Goal: Task Accomplishment & Management: Manage account settings

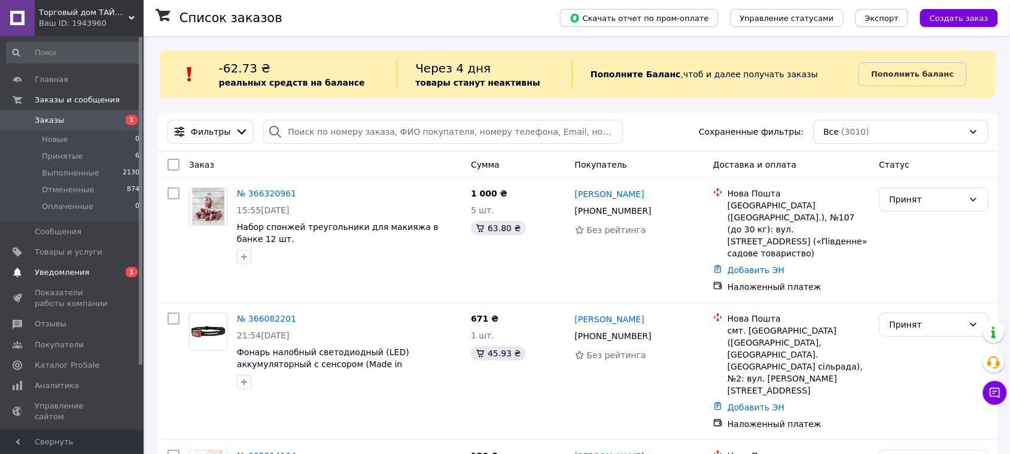
click at [89, 274] on span "Уведомления" at bounding box center [73, 272] width 76 height 11
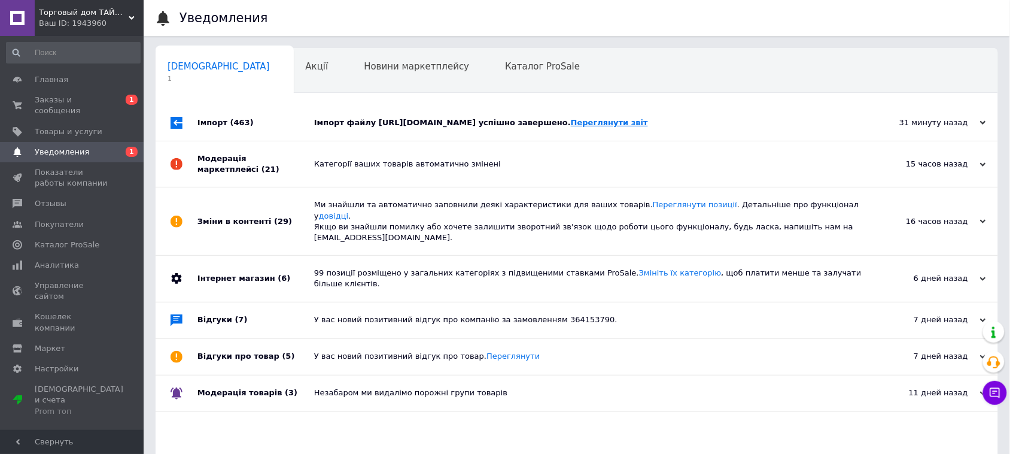
click at [648, 121] on link "Переглянути звіт" at bounding box center [609, 122] width 77 height 9
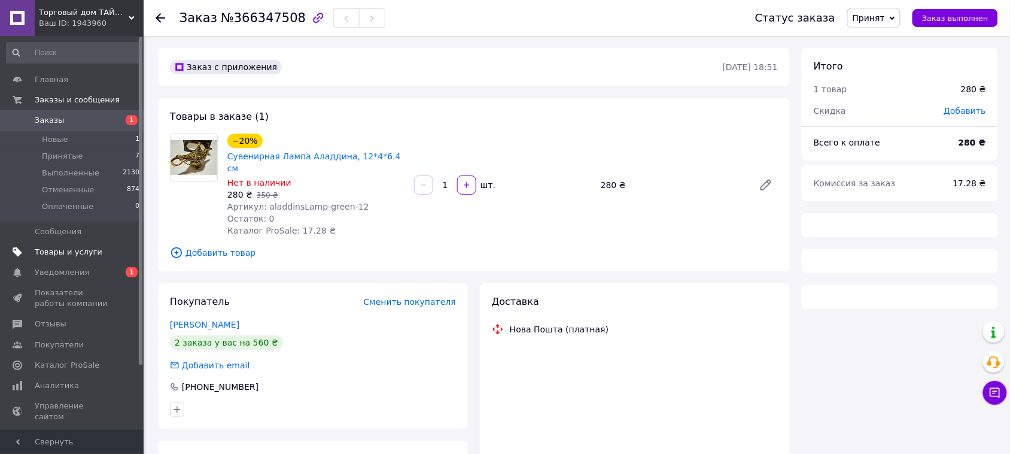
scroll to position [93, 0]
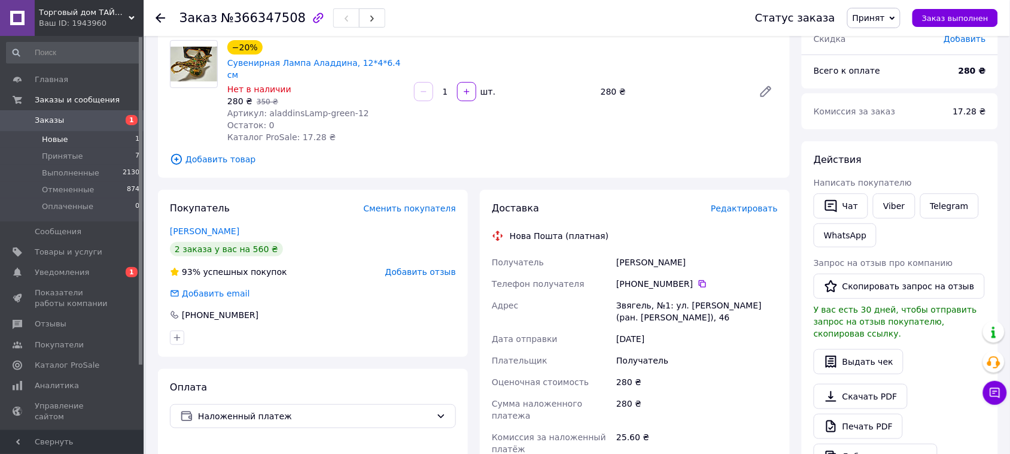
click at [102, 138] on li "Новые 1" at bounding box center [73, 139] width 147 height 17
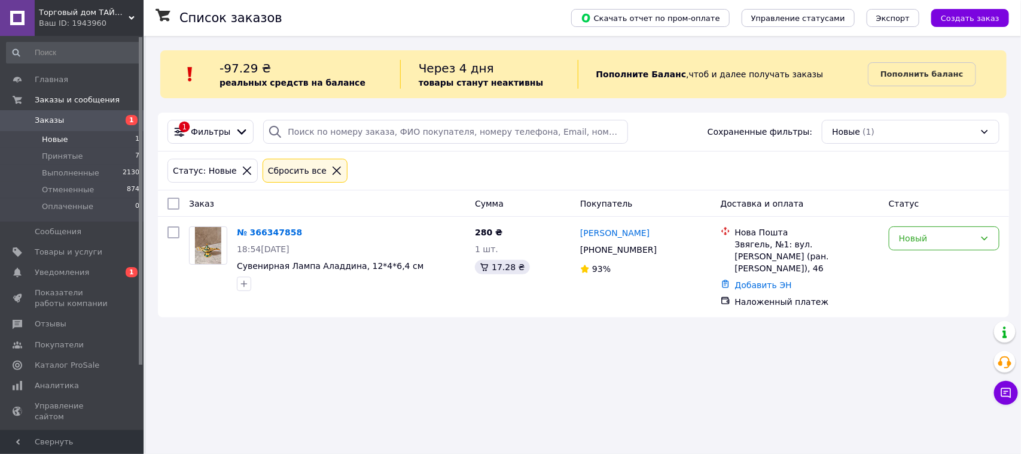
click at [75, 115] on span "Заказы" at bounding box center [73, 120] width 76 height 11
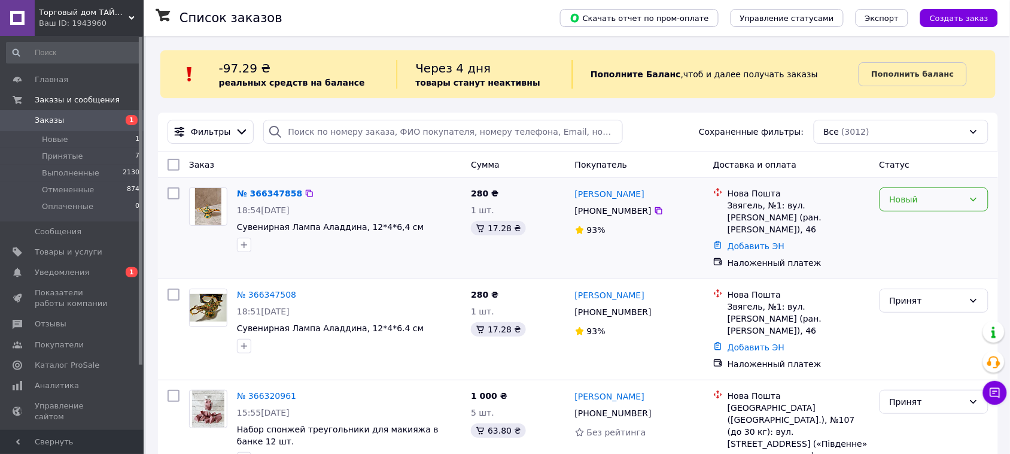
click at [934, 203] on div "Новый" at bounding box center [927, 199] width 74 height 13
click at [934, 270] on li "Отменен" at bounding box center [934, 270] width 108 height 22
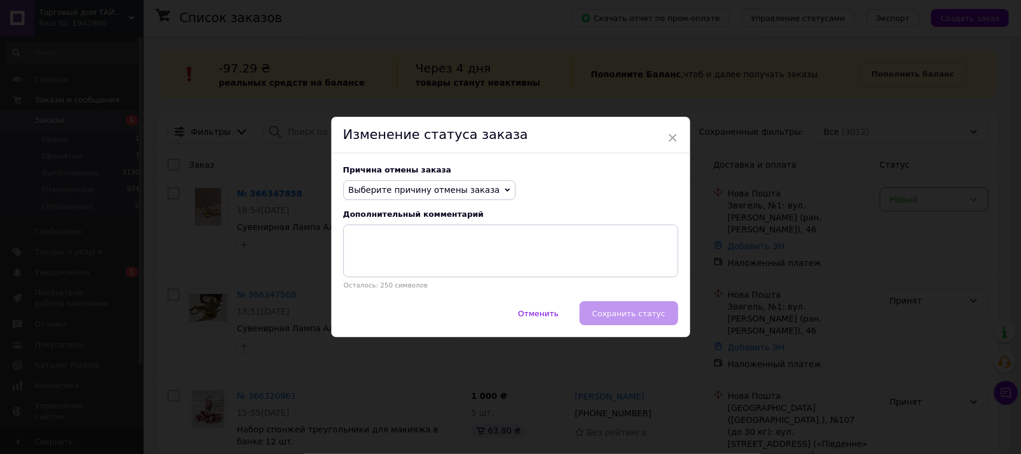
click at [482, 195] on span "Выберите причину отмены заказа" at bounding box center [429, 190] width 172 height 20
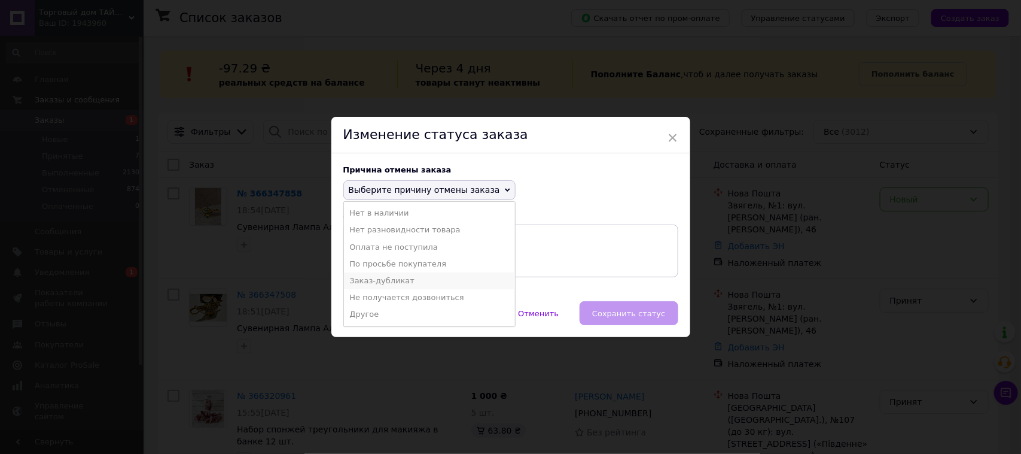
click at [412, 282] on li "Заказ-дубликат" at bounding box center [429, 280] width 171 height 17
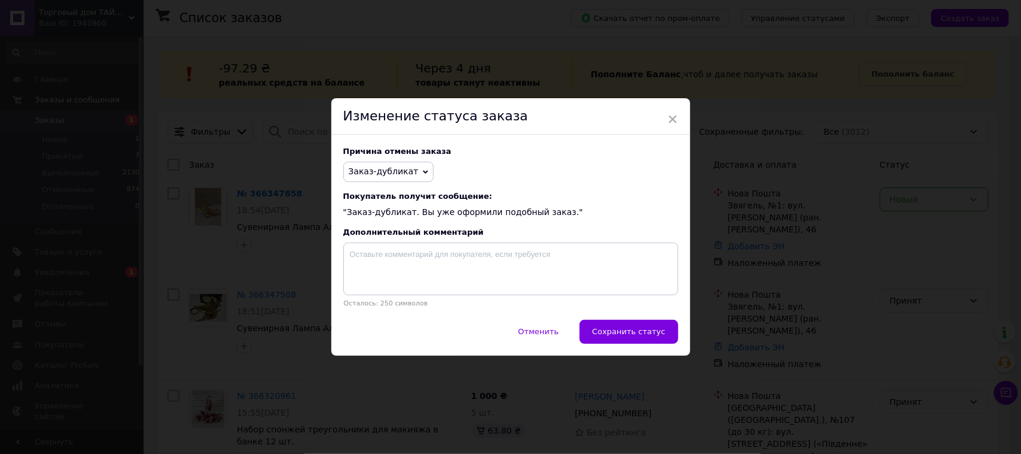
click at [656, 336] on span "Сохранить статус" at bounding box center [628, 331] width 73 height 9
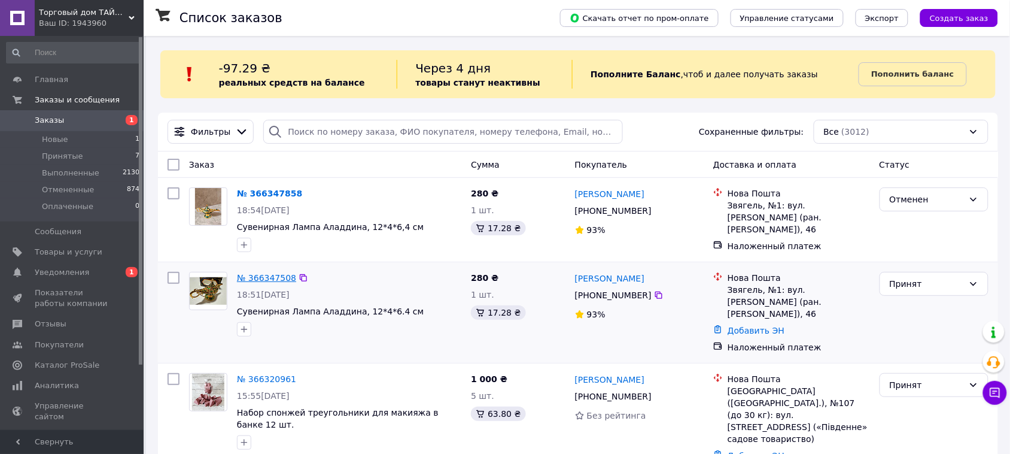
click at [278, 273] on link "№ 366347508" at bounding box center [266, 278] width 59 height 10
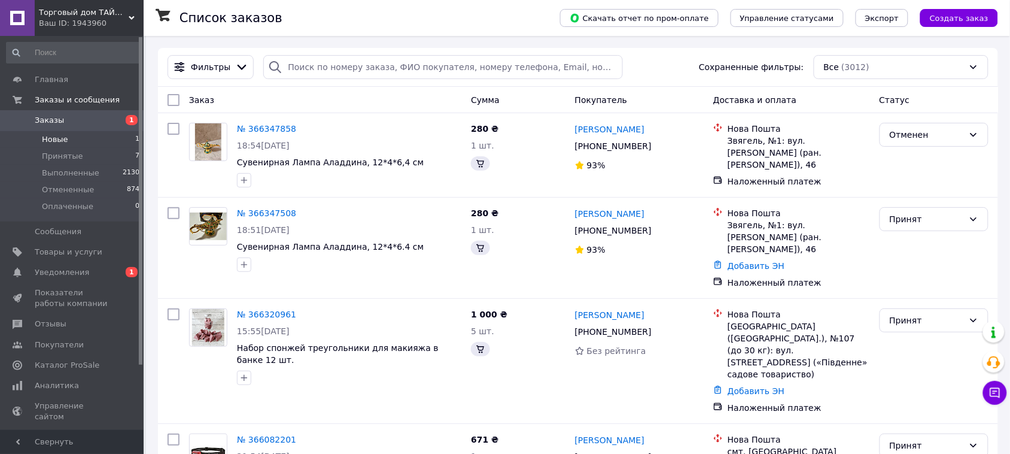
click at [95, 138] on li "Новые 1" at bounding box center [73, 139] width 147 height 17
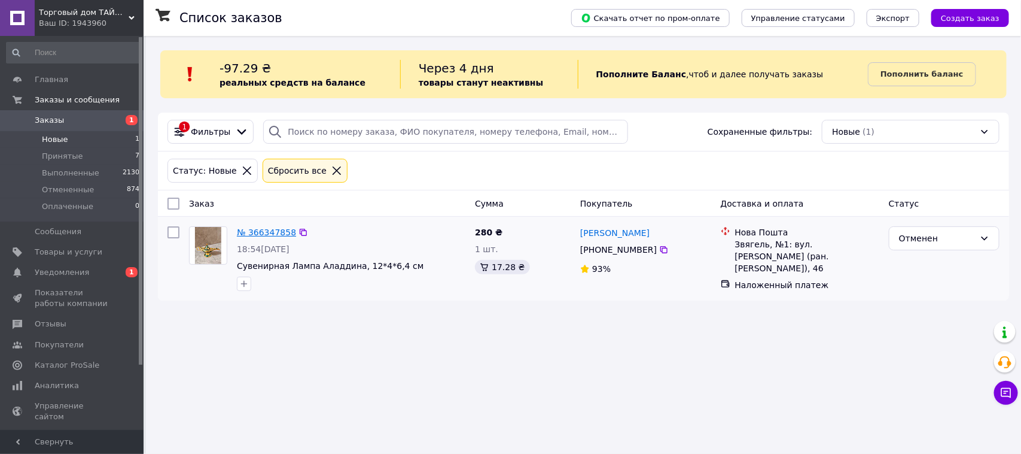
click at [276, 227] on link "№ 366347858" at bounding box center [266, 232] width 59 height 10
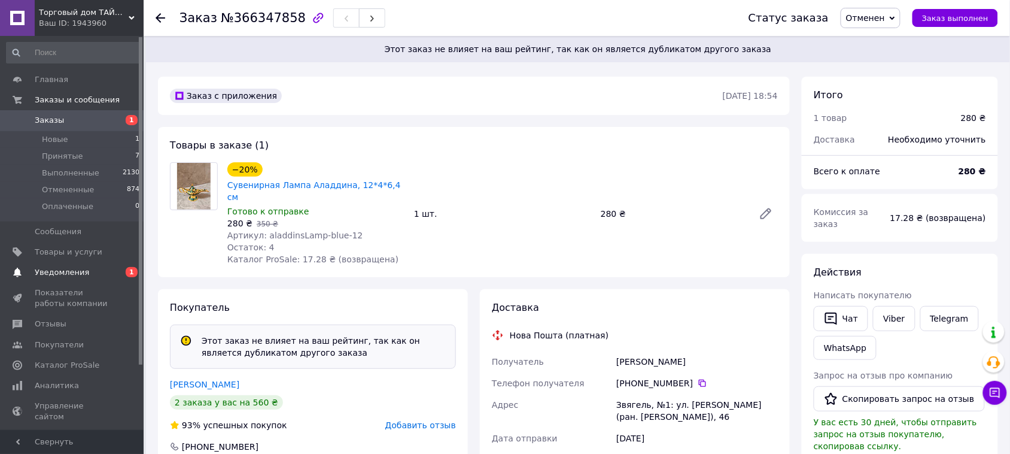
click at [99, 270] on span "Уведомления" at bounding box center [73, 272] width 76 height 11
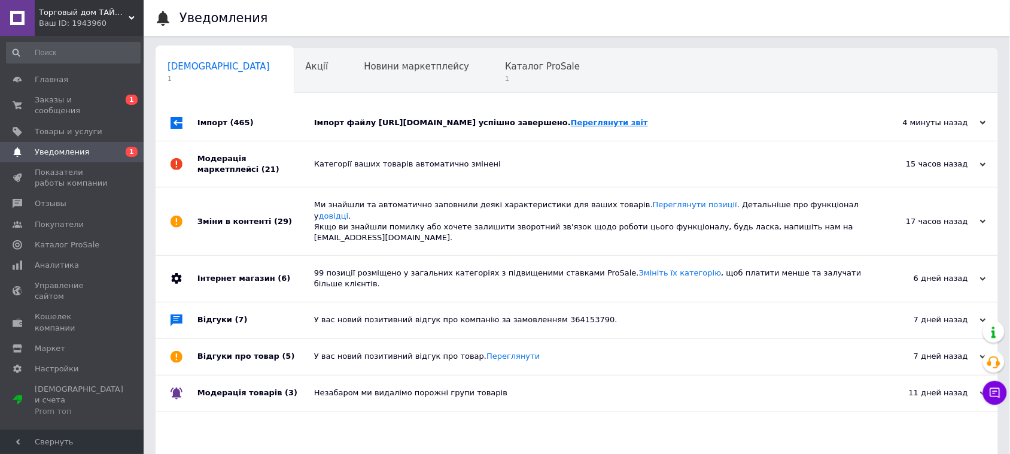
click at [648, 127] on link "Переглянути звіт" at bounding box center [609, 122] width 77 height 9
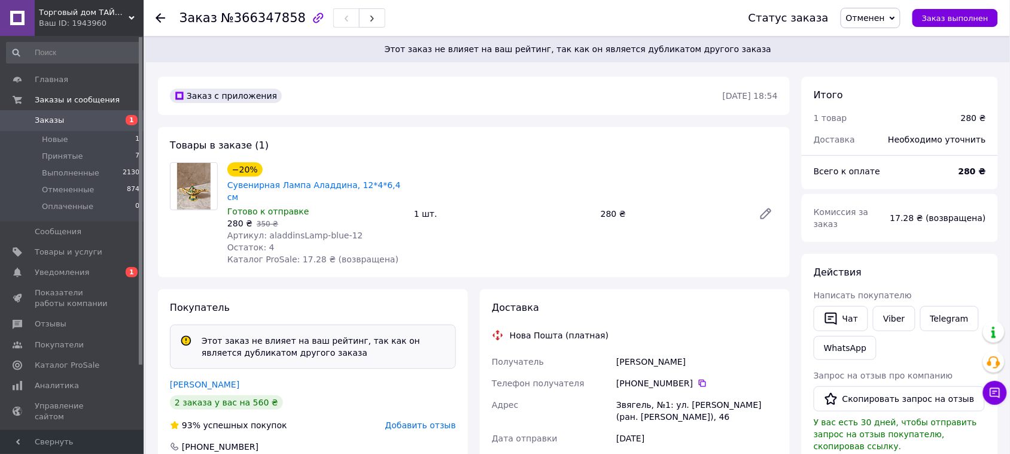
click at [621, 395] on div "Звягель, №1: ул. Александра Чернявского (ран. Ушакова), 46" at bounding box center [697, 411] width 166 height 34
click at [64, 151] on span "Принятые" at bounding box center [62, 156] width 41 height 11
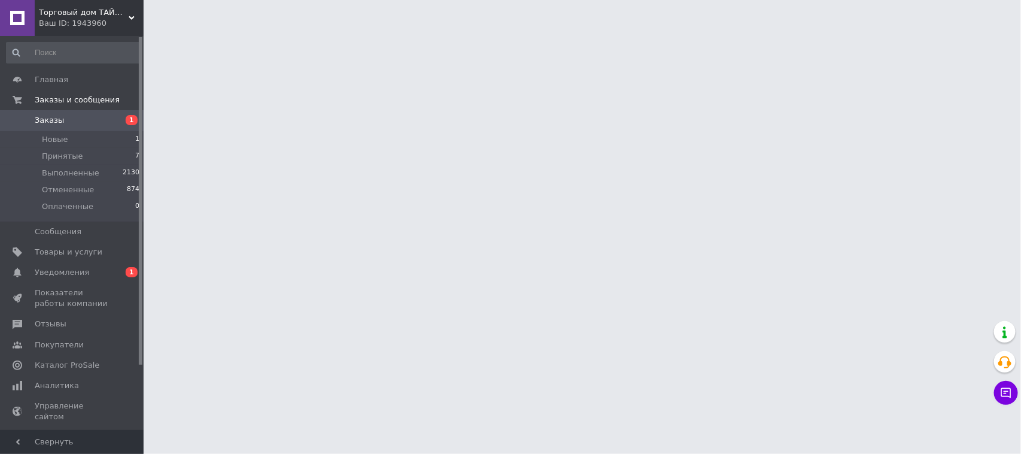
click at [96, 117] on span "Заказы" at bounding box center [73, 120] width 76 height 11
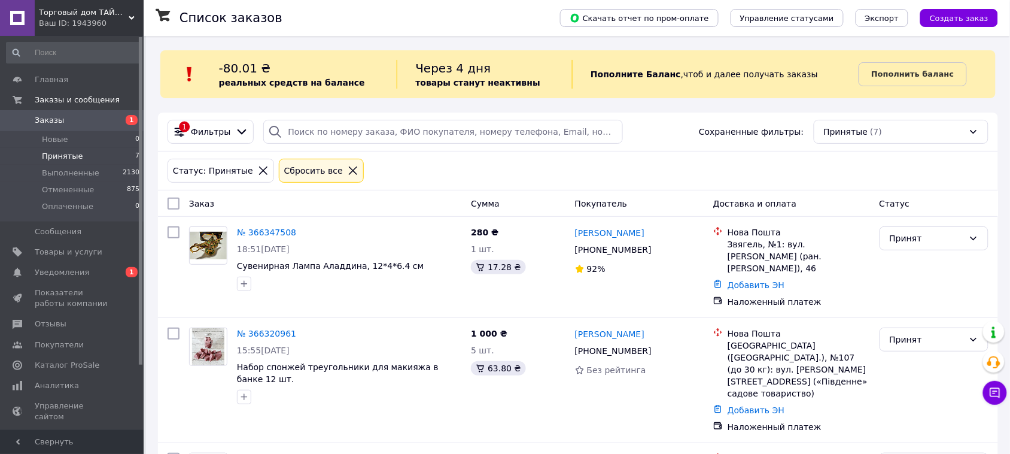
click at [98, 118] on span "Заказы" at bounding box center [73, 120] width 76 height 11
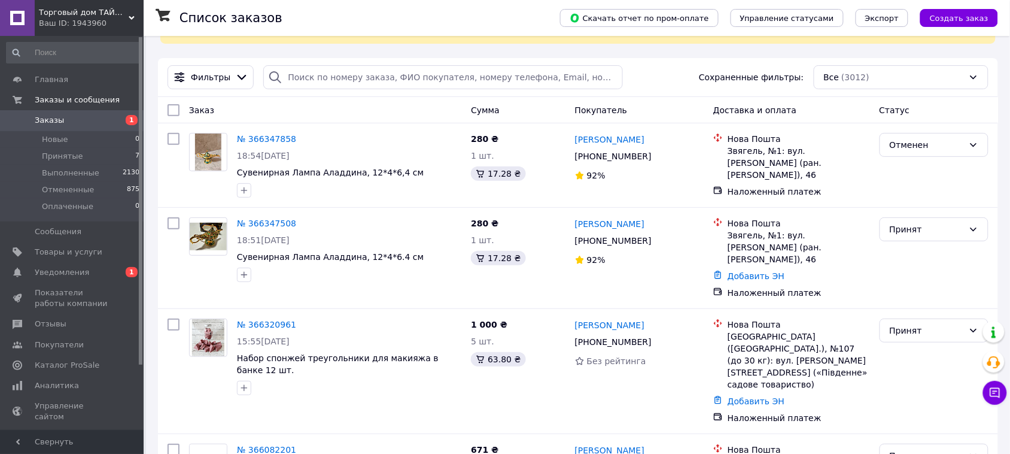
scroll to position [63, 0]
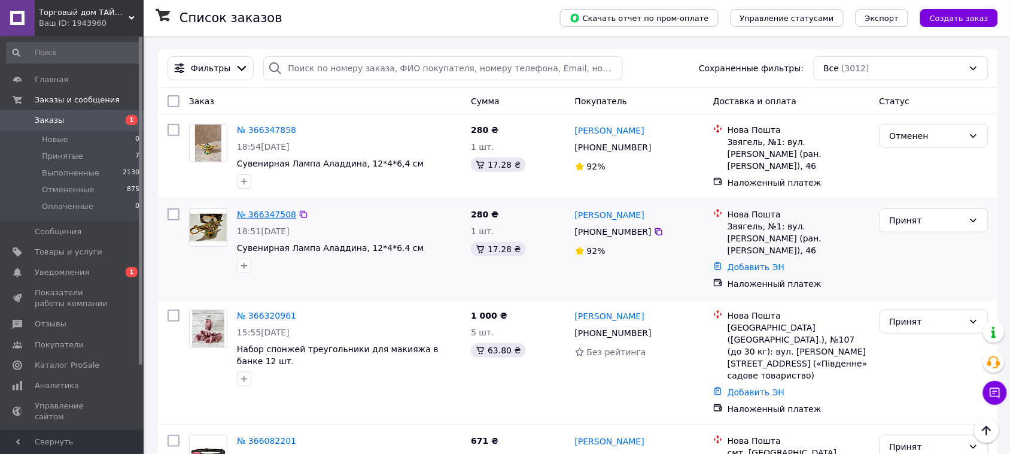
click at [272, 215] on link "№ 366347508" at bounding box center [266, 214] width 59 height 10
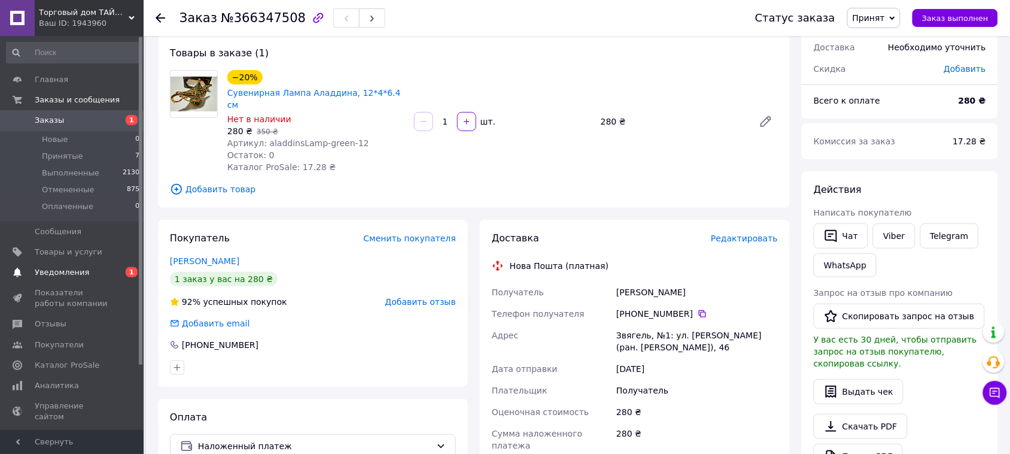
click at [111, 265] on link "Уведомления 0 1" at bounding box center [73, 272] width 147 height 20
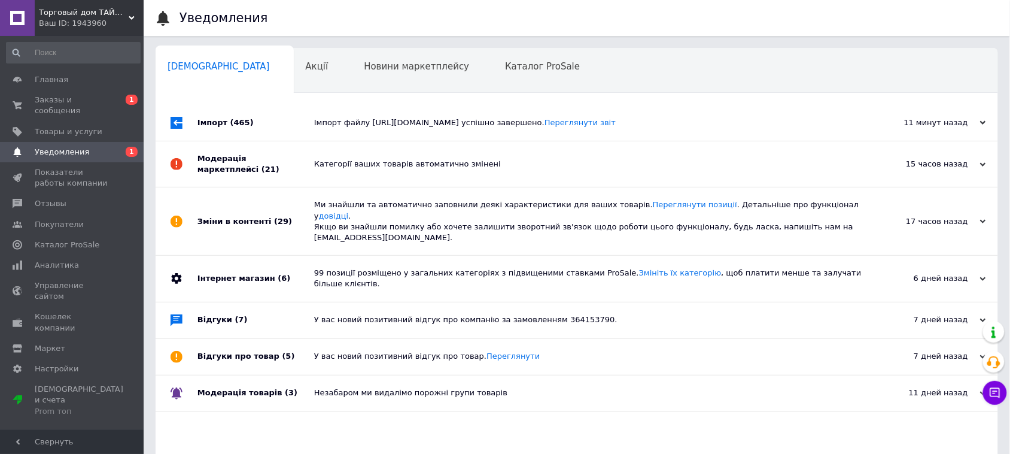
click at [447, 126] on div "Імпорт файлу https://ecotorg.com.ua/products_feed.xml?hash_tag=a73e55d81252b3a0…" at bounding box center [590, 122] width 552 height 11
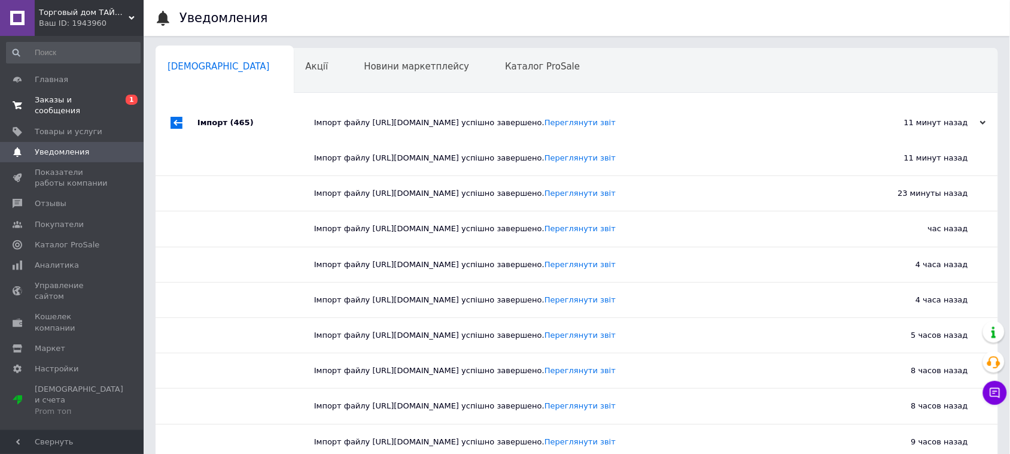
click at [82, 106] on link "Заказы и сообщения 0 1" at bounding box center [73, 105] width 147 height 31
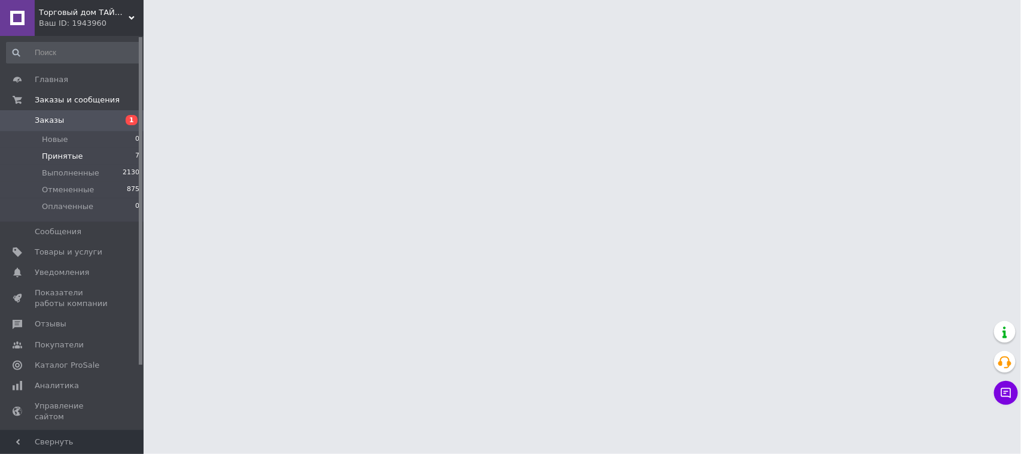
click at [87, 156] on li "Принятые 7" at bounding box center [73, 156] width 147 height 17
